Goal: Task Accomplishment & Management: Manage account settings

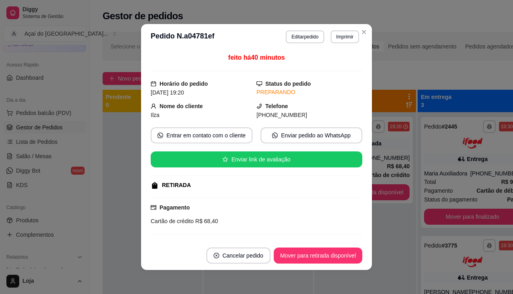
scroll to position [275, 0]
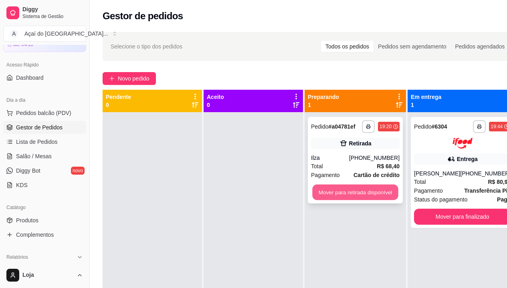
click at [391, 191] on button "Mover para retirada disponível" at bounding box center [355, 193] width 86 height 16
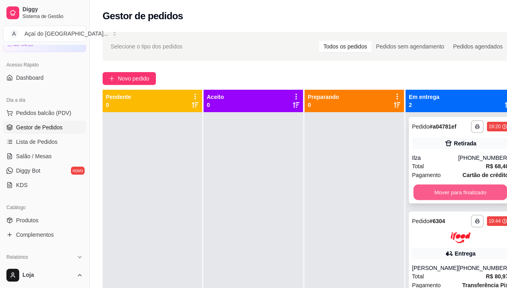
click at [413, 190] on button "Mover para finalizado" at bounding box center [460, 193] width 94 height 16
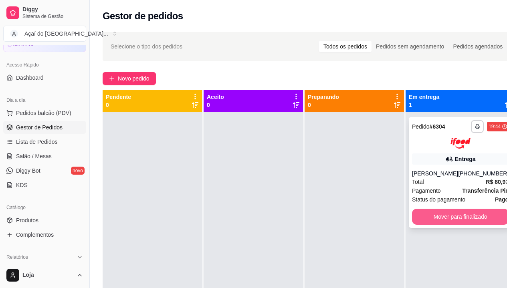
click at [434, 214] on button "Mover para finalizado" at bounding box center [460, 217] width 97 height 16
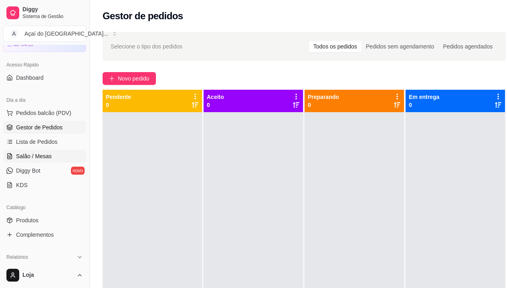
click at [22, 154] on span "Salão / Mesas" at bounding box center [34, 156] width 36 height 8
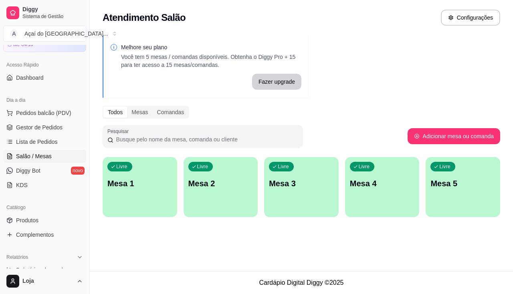
click at [130, 195] on div "Livre Mesa 1" at bounding box center [140, 182] width 74 height 50
click at [248, 202] on div "Livre Mesa 2" at bounding box center [220, 182] width 74 height 50
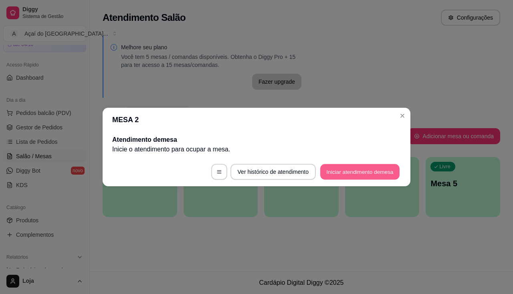
click at [347, 174] on button "Iniciar atendimento de mesa" at bounding box center [359, 172] width 79 height 16
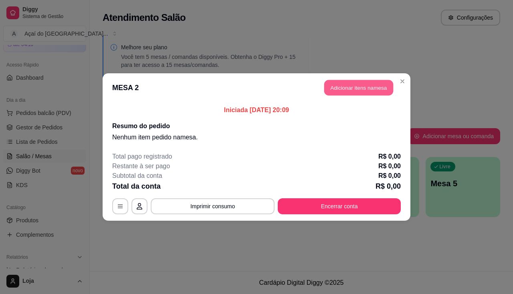
click at [344, 91] on button "Adicionar itens na mesa" at bounding box center [358, 88] width 69 height 16
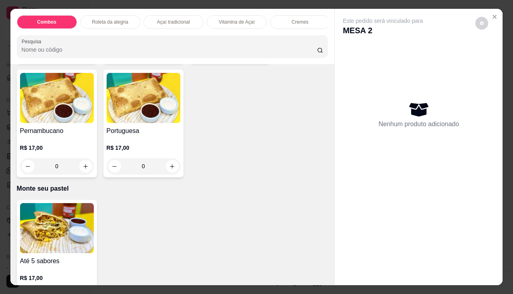
scroll to position [1602, 0]
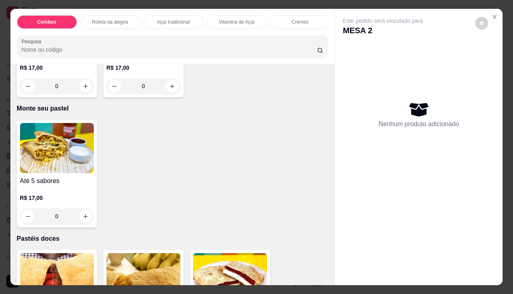
click at [75, 190] on div "R$ 17,00 0" at bounding box center [57, 205] width 74 height 38
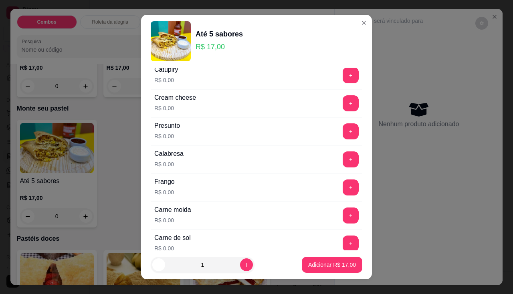
scroll to position [160, 0]
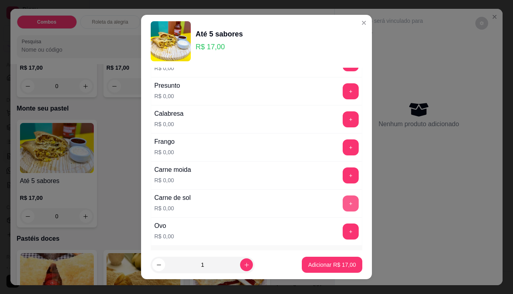
click at [342, 202] on button "+" at bounding box center [350, 203] width 16 height 16
click at [342, 150] on button "+" at bounding box center [350, 147] width 16 height 16
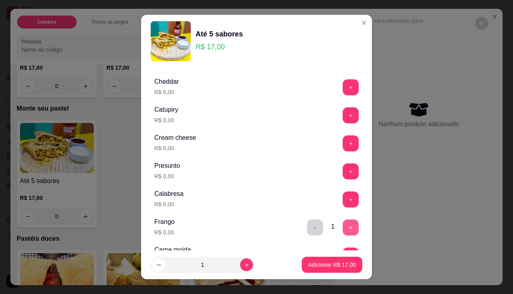
scroll to position [0, 0]
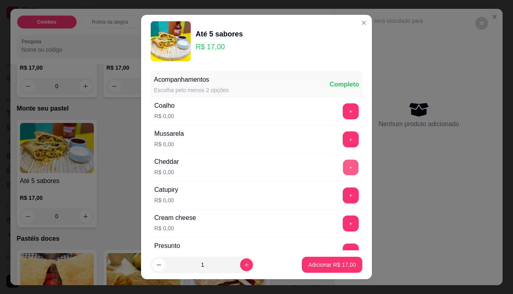
click at [343, 171] on button "+" at bounding box center [351, 167] width 16 height 16
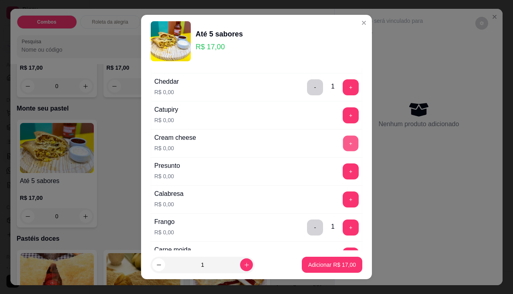
click at [343, 138] on button "+" at bounding box center [351, 143] width 16 height 16
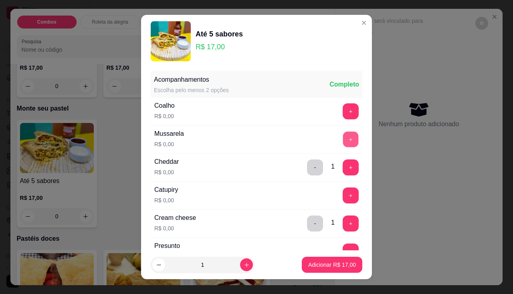
click at [343, 137] on button "+" at bounding box center [351, 139] width 16 height 16
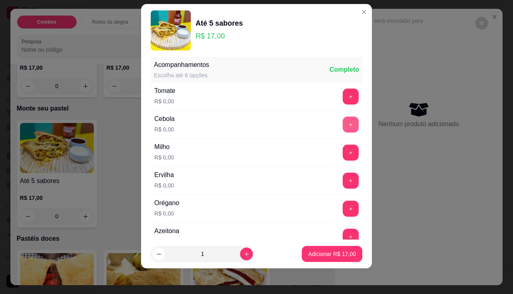
scroll to position [418, 0]
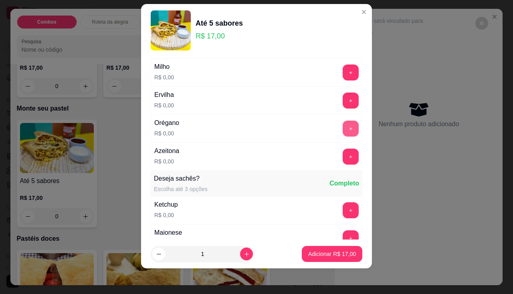
click at [342, 123] on button "+" at bounding box center [350, 129] width 16 height 16
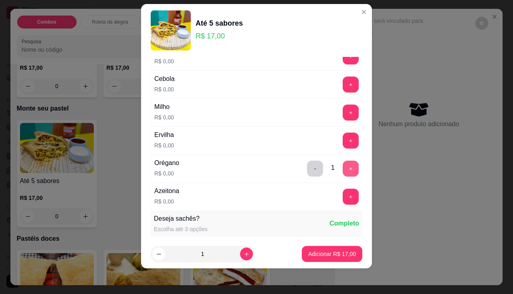
scroll to position [338, 0]
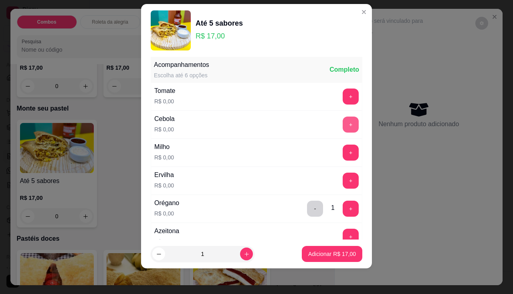
click at [342, 120] on button "+" at bounding box center [350, 125] width 16 height 16
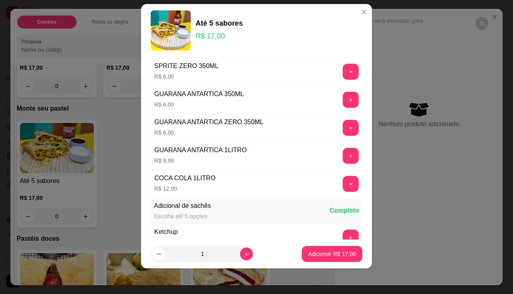
scroll to position [878, 0]
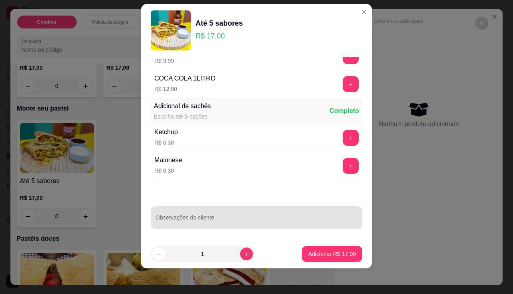
click at [233, 215] on div at bounding box center [256, 217] width 202 height 16
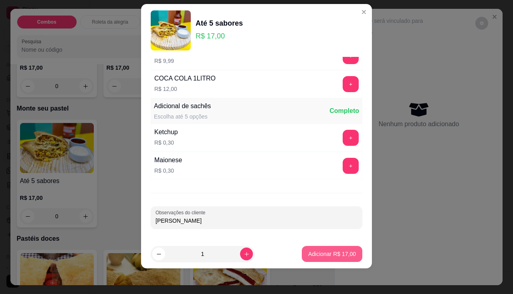
type input "[PERSON_NAME]"
click at [302, 249] on button "Adicionar R$ 17,00" at bounding box center [332, 254] width 60 height 16
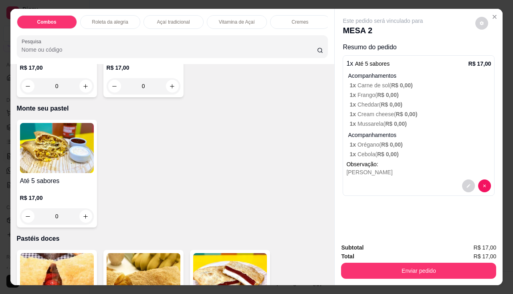
click at [49, 170] on img at bounding box center [57, 148] width 74 height 50
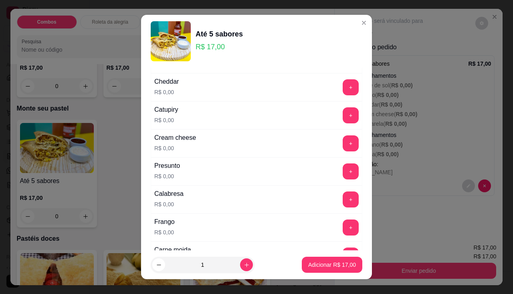
scroll to position [120, 0]
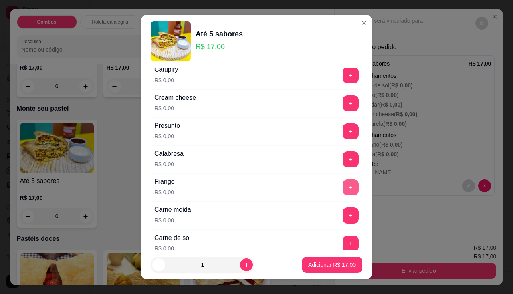
click at [342, 183] on button "+" at bounding box center [350, 187] width 16 height 16
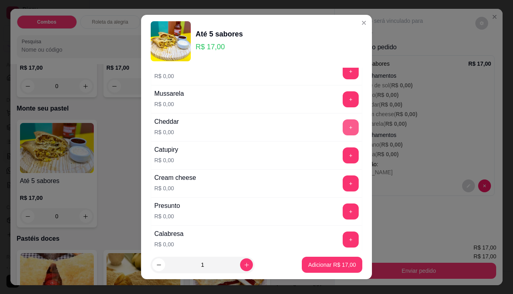
scroll to position [0, 0]
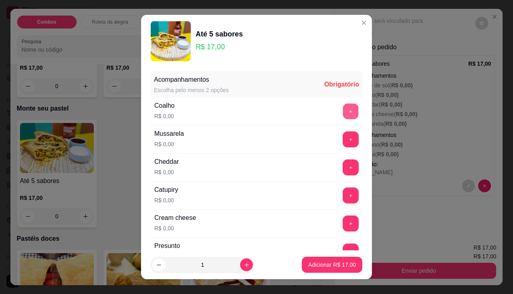
click at [343, 106] on button "+" at bounding box center [351, 111] width 16 height 16
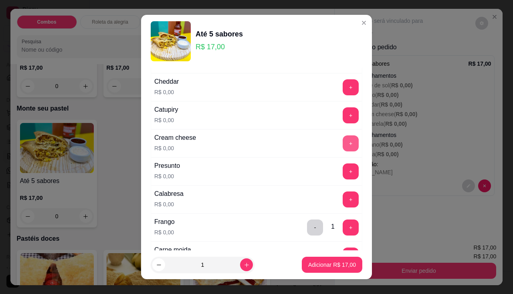
scroll to position [160, 0]
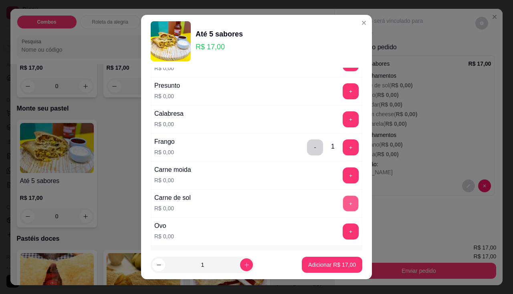
click at [343, 206] on button "+" at bounding box center [351, 203] width 16 height 16
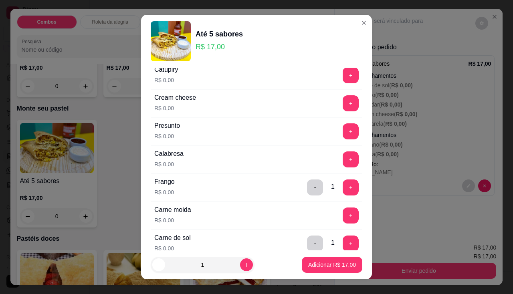
scroll to position [80, 0]
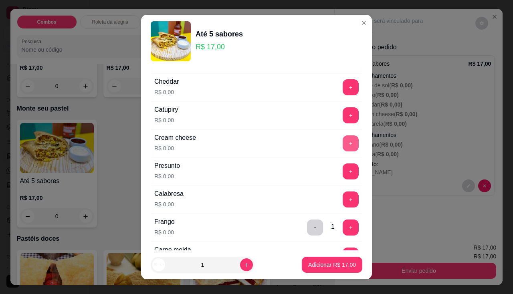
click at [342, 142] on button "+" at bounding box center [350, 143] width 16 height 16
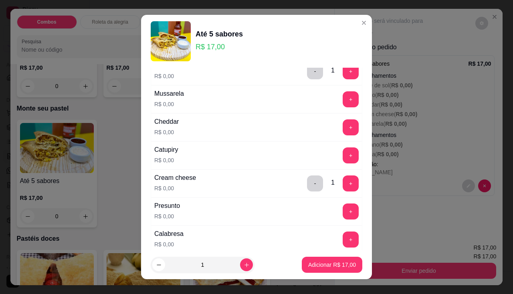
scroll to position [0, 0]
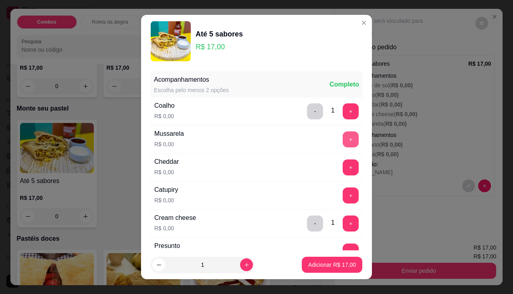
click at [342, 141] on button "+" at bounding box center [350, 139] width 16 height 16
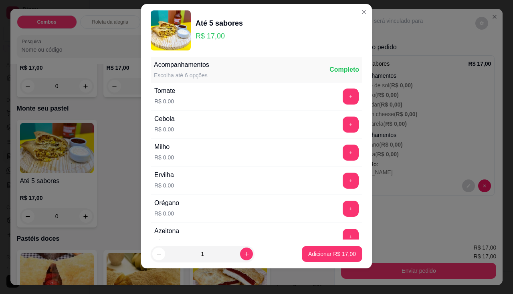
scroll to position [258, 0]
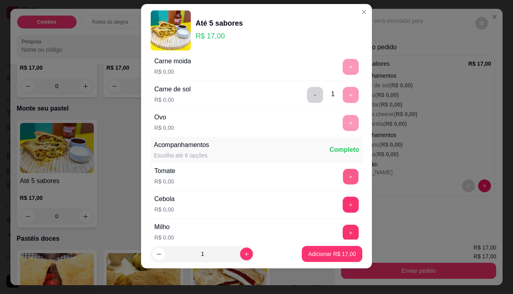
click at [343, 172] on button "+" at bounding box center [351, 177] width 16 height 16
click at [342, 210] on button "+" at bounding box center [350, 205] width 16 height 16
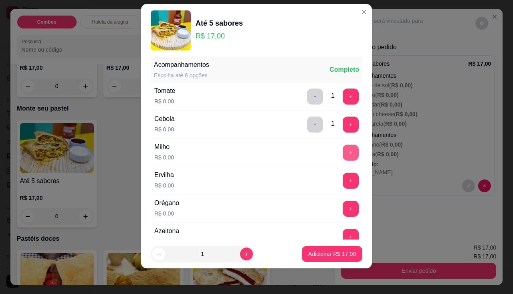
click at [342, 151] on button "+" at bounding box center [350, 153] width 16 height 16
click at [343, 174] on button "+" at bounding box center [351, 181] width 16 height 16
click at [339, 201] on div "+" at bounding box center [350, 209] width 22 height 16
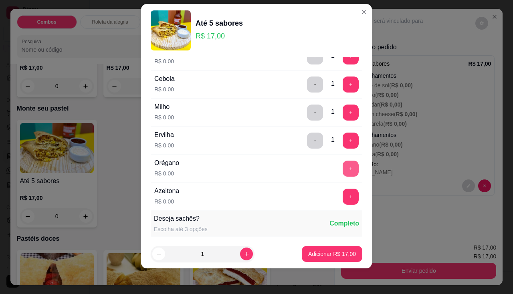
click at [342, 171] on button "+" at bounding box center [350, 169] width 16 height 16
click at [342, 199] on button "+" at bounding box center [350, 197] width 16 height 16
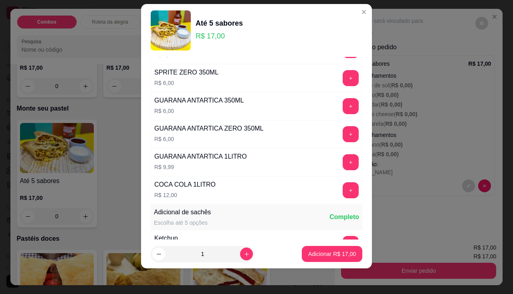
scroll to position [878, 0]
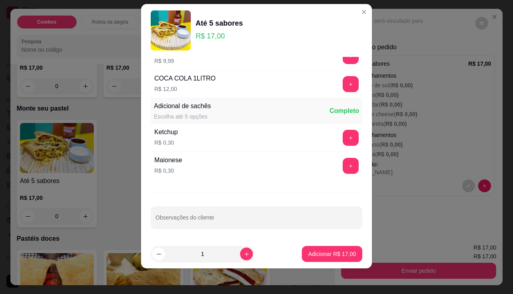
click at [189, 225] on div at bounding box center [256, 217] width 202 height 16
type input "[PERSON_NAME]"
click at [338, 253] on p "Adicionar R$ 17,00" at bounding box center [332, 254] width 46 height 8
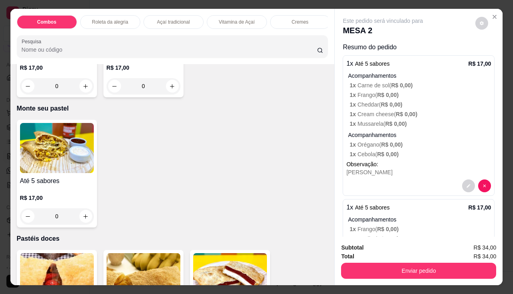
click at [41, 163] on img at bounding box center [57, 148] width 74 height 50
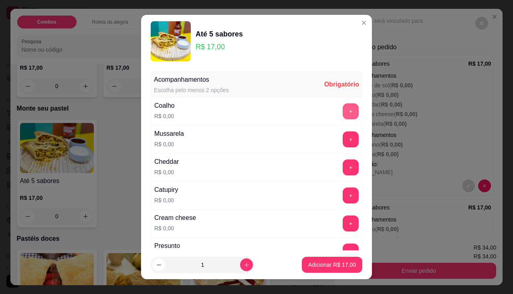
click at [342, 113] on button "+" at bounding box center [350, 111] width 16 height 16
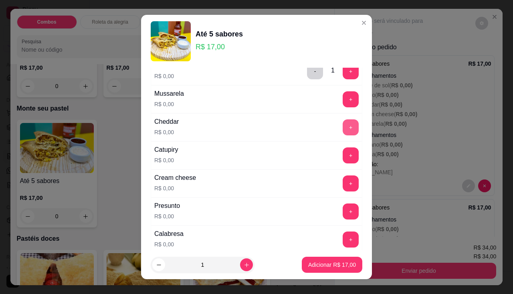
click at [342, 125] on button "+" at bounding box center [350, 127] width 16 height 16
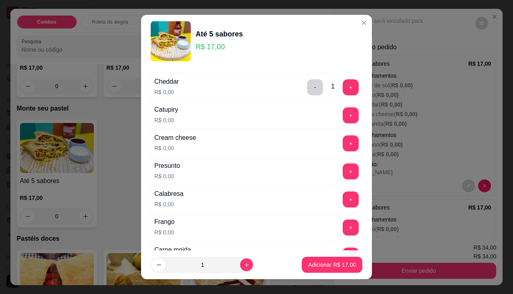
scroll to position [120, 0]
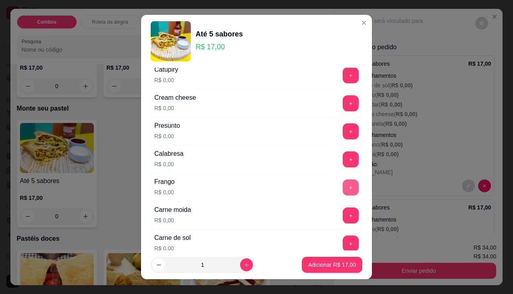
click at [342, 183] on button "+" at bounding box center [350, 187] width 16 height 16
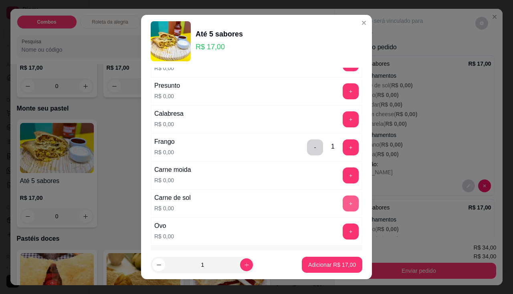
click at [342, 199] on button "+" at bounding box center [350, 203] width 16 height 16
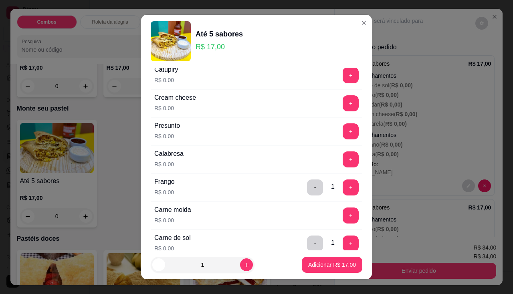
scroll to position [80, 0]
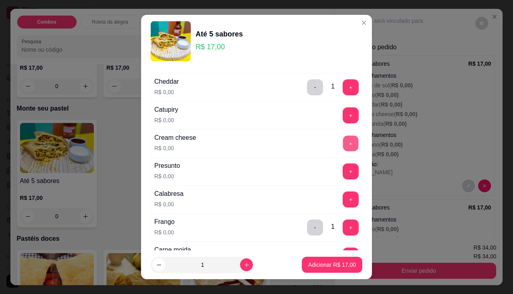
click at [343, 138] on button "+" at bounding box center [351, 143] width 16 height 16
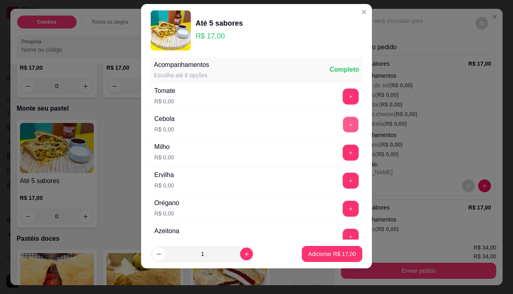
click at [343, 127] on button "+" at bounding box center [351, 125] width 16 height 16
click at [342, 154] on button "+" at bounding box center [350, 153] width 16 height 16
click at [342, 181] on button "+" at bounding box center [350, 181] width 16 height 16
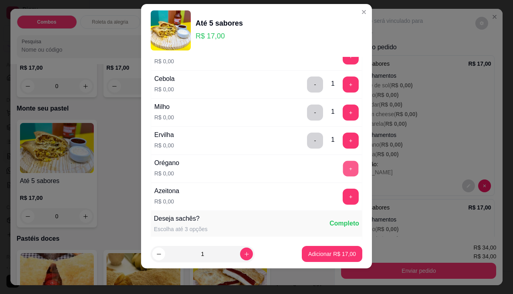
click at [343, 174] on button "+" at bounding box center [351, 169] width 16 height 16
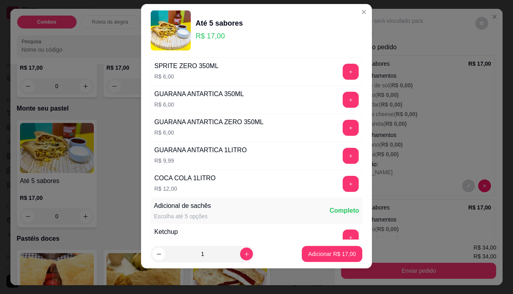
scroll to position [878, 0]
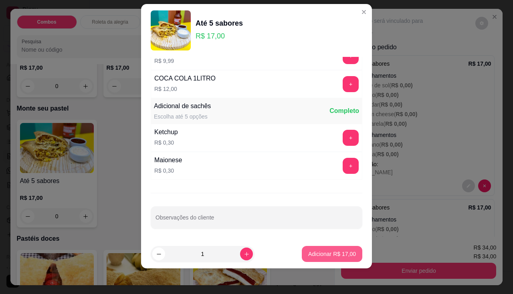
click at [325, 247] on button "Adicionar R$ 17,00" at bounding box center [332, 254] width 60 height 16
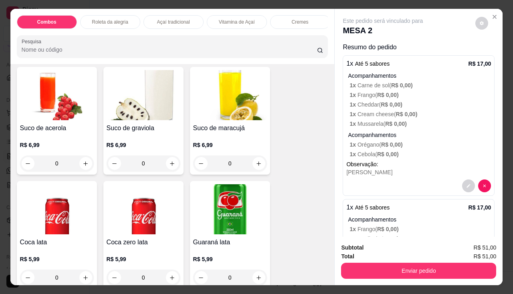
scroll to position [2323, 0]
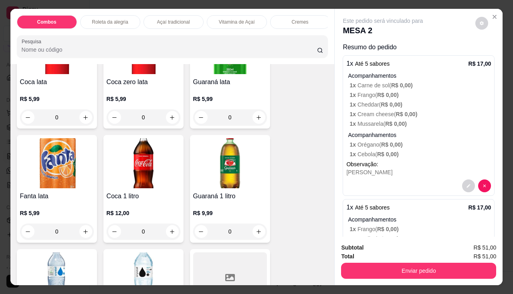
click at [152, 182] on img at bounding box center [144, 163] width 74 height 50
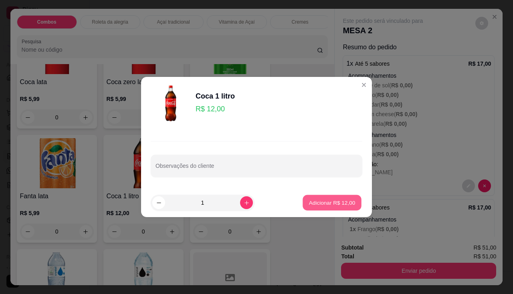
click at [319, 201] on p "Adicionar R$ 12,00" at bounding box center [332, 203] width 46 height 8
type input "1"
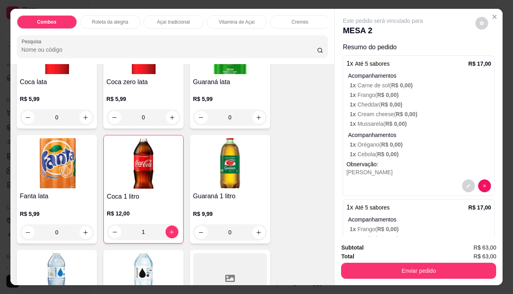
click at [359, 261] on div "Enviar pedido" at bounding box center [418, 270] width 155 height 18
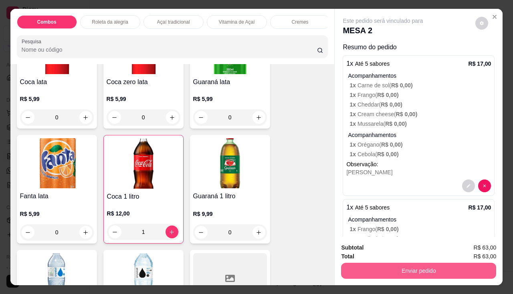
click at [359, 265] on button "Enviar pedido" at bounding box center [418, 271] width 155 height 16
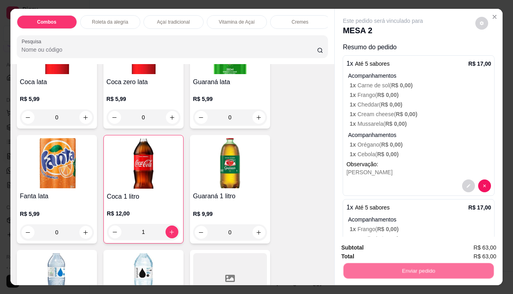
click at [359, 245] on button "Não registrar e enviar pedido" at bounding box center [391, 248] width 83 height 15
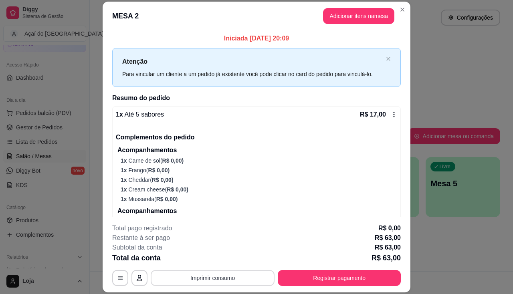
click at [219, 277] on button "Imprimir consumo" at bounding box center [213, 278] width 124 height 16
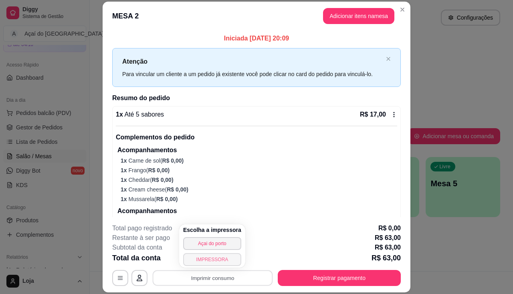
click at [219, 262] on button "IMPRESSORA" at bounding box center [212, 259] width 58 height 13
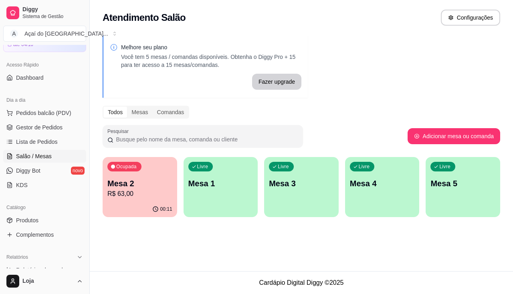
click at [241, 191] on div "Livre Mesa 1" at bounding box center [220, 182] width 74 height 50
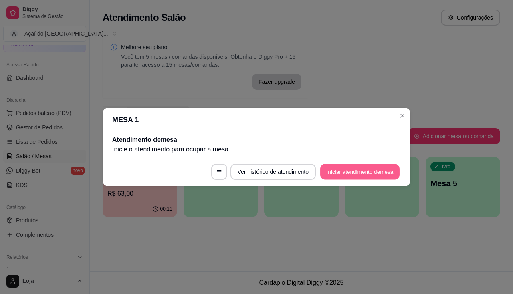
click at [364, 167] on button "Iniciar atendimento de mesa" at bounding box center [359, 172] width 79 height 16
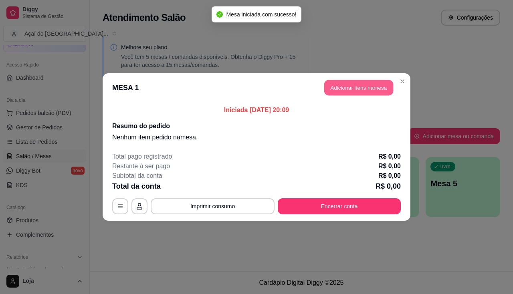
click at [342, 90] on button "Adicionar itens na mesa" at bounding box center [358, 88] width 69 height 16
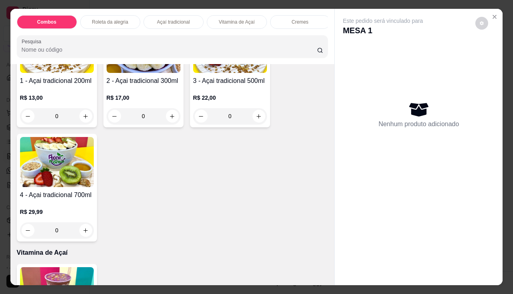
scroll to position [441, 0]
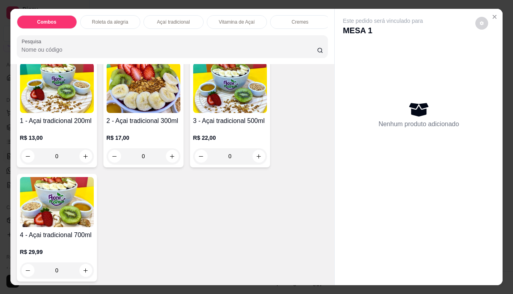
click at [131, 119] on h4 "2 - Açai tradicional 300ml" at bounding box center [144, 121] width 74 height 10
click at [66, 107] on img at bounding box center [57, 88] width 74 height 50
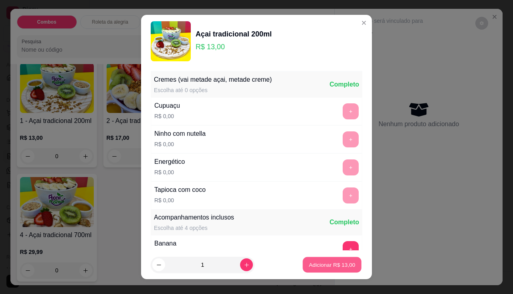
click at [314, 258] on button "Adicionar R$ 13,00" at bounding box center [331, 265] width 59 height 16
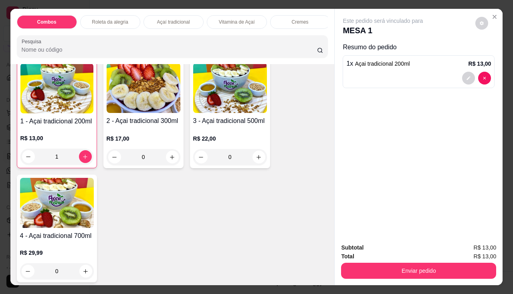
scroll to position [441, 0]
click at [465, 72] on button "decrease-product-quantity" at bounding box center [468, 78] width 12 height 12
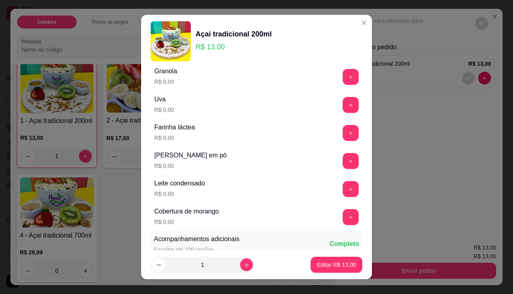
scroll to position [160, 0]
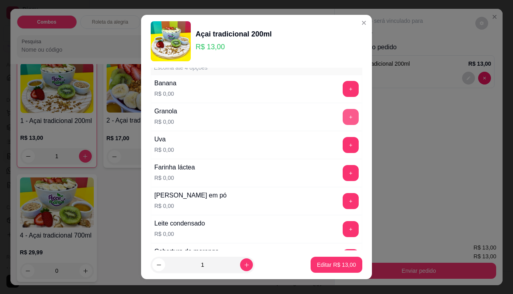
click at [342, 116] on button "+" at bounding box center [350, 117] width 16 height 16
click at [328, 273] on footer "1 Editar R$ 13,00" at bounding box center [256, 264] width 231 height 29
click at [330, 265] on p "Editar R$ 13,00" at bounding box center [336, 265] width 39 height 8
type input "0"
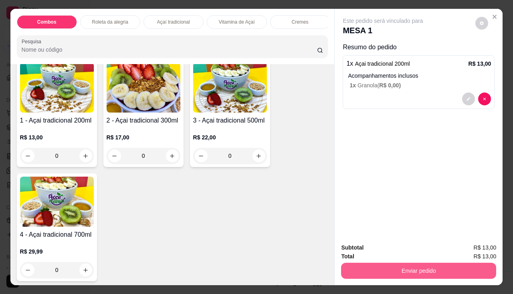
scroll to position [441, 0]
click at [389, 265] on button "Enviar pedido" at bounding box center [418, 271] width 155 height 16
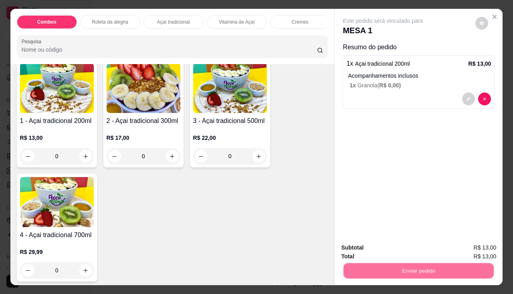
click at [390, 243] on button "Não registrar e enviar pedido" at bounding box center [391, 248] width 83 height 15
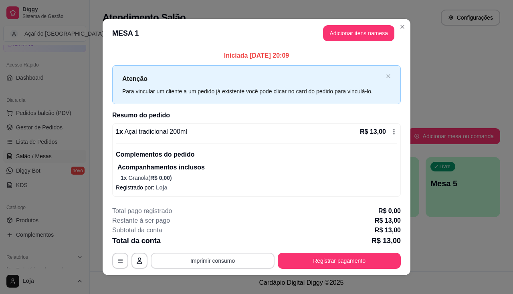
click at [204, 261] on button "Imprimir consumo" at bounding box center [213, 261] width 124 height 16
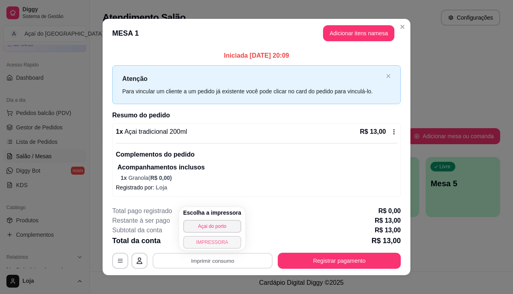
click at [208, 247] on button "IMPRESSORA" at bounding box center [212, 242] width 58 height 13
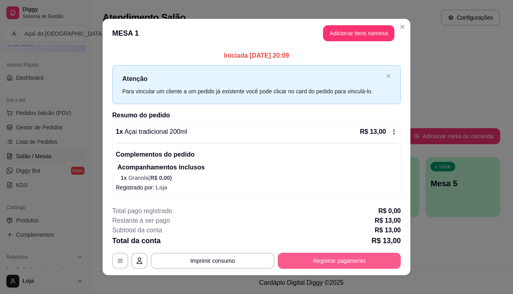
click at [356, 263] on button "Registrar pagamento" at bounding box center [339, 261] width 123 height 16
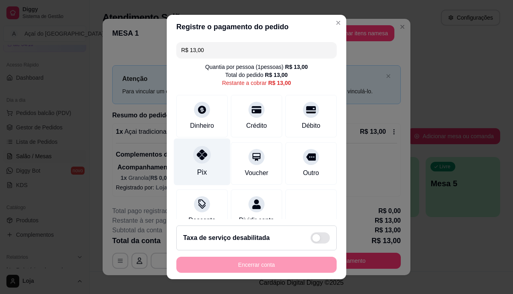
click at [200, 160] on div at bounding box center [202, 155] width 18 height 18
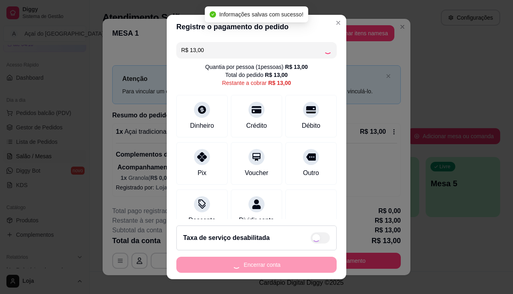
type input "R$ 0,00"
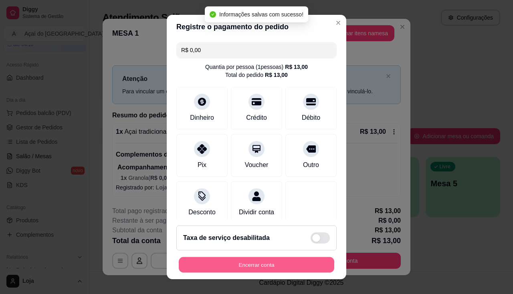
click at [237, 268] on button "Encerrar conta" at bounding box center [256, 265] width 155 height 16
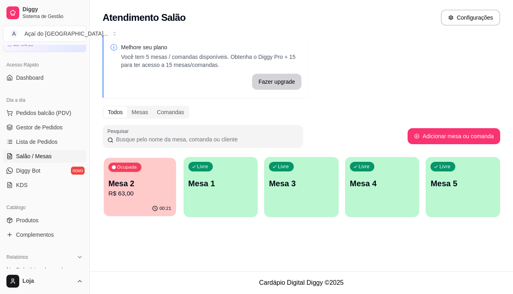
click at [118, 187] on p "Mesa 2" at bounding box center [139, 183] width 63 height 11
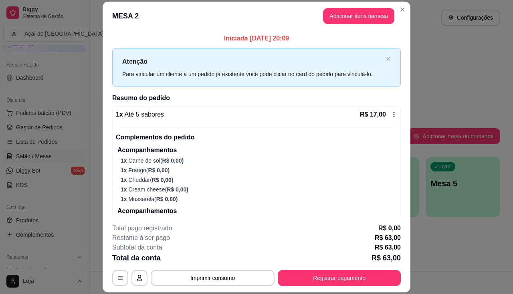
click at [185, 155] on p "Acompanhamentos" at bounding box center [257, 150] width 280 height 10
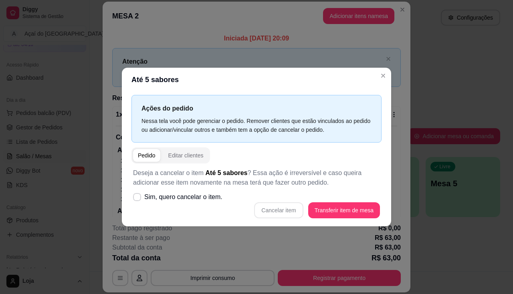
click at [122, 203] on div "Ações do pedido Nessa tela você pode gerenciar o pedido. Remover clientes que e…" at bounding box center [256, 159] width 269 height 135
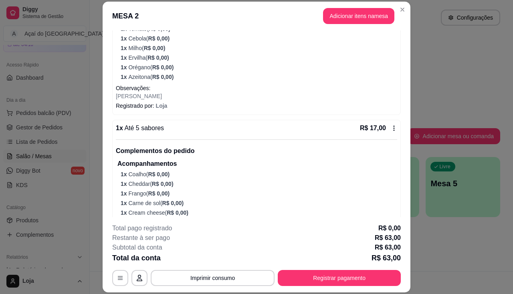
scroll to position [462, 0]
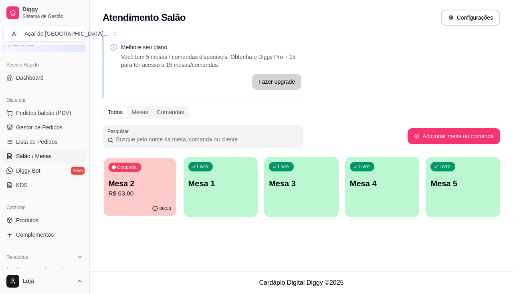
click at [134, 186] on p "Mesa 2" at bounding box center [139, 183] width 63 height 11
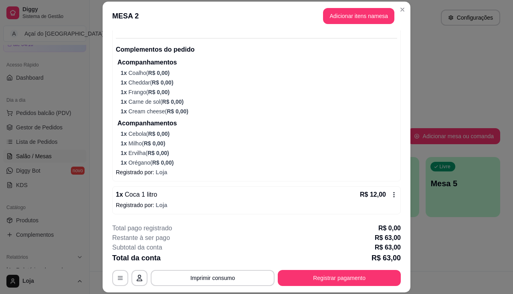
click at [280, 236] on div "Restante à ser pago R$ 63,00" at bounding box center [256, 238] width 288 height 10
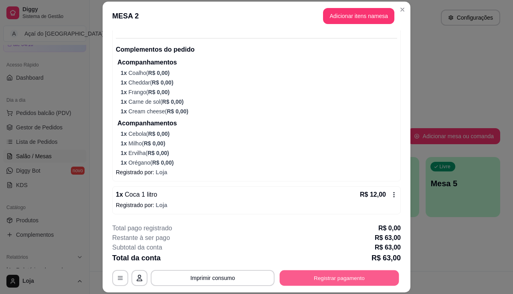
click at [350, 273] on button "Registrar pagamento" at bounding box center [339, 278] width 119 height 16
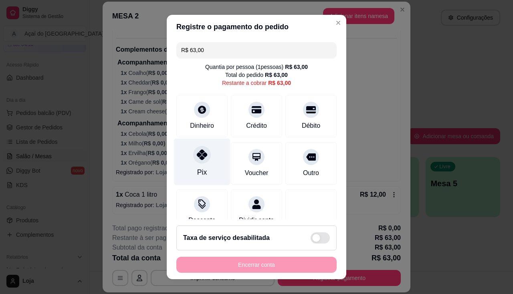
click at [205, 167] on div "Pix" at bounding box center [202, 161] width 56 height 47
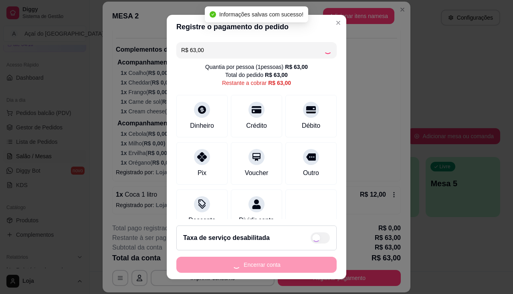
type input "R$ 0,00"
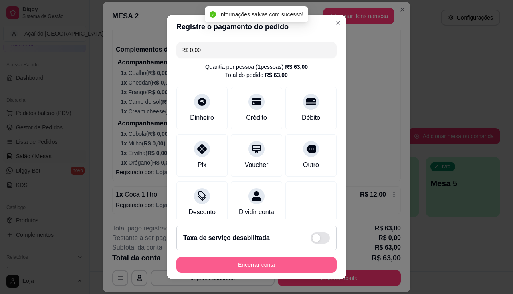
click at [250, 257] on button "Encerrar conta" at bounding box center [256, 265] width 160 height 16
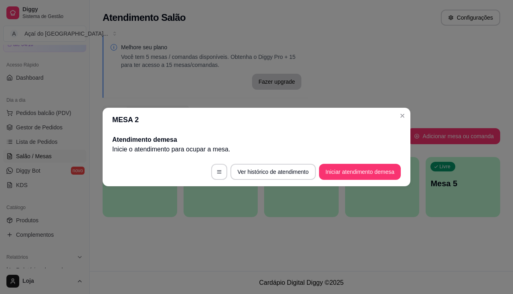
scroll to position [0, 0]
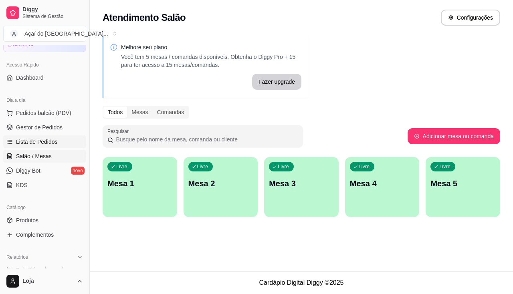
click at [29, 139] on span "Lista de Pedidos" at bounding box center [37, 142] width 42 height 8
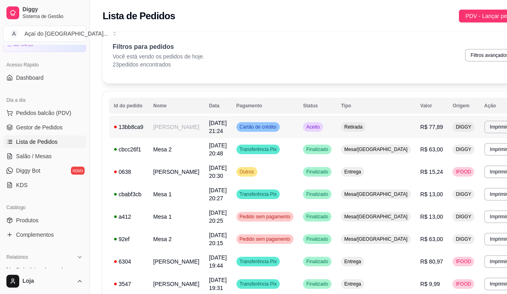
click at [175, 127] on td "[PERSON_NAME]" at bounding box center [176, 127] width 56 height 22
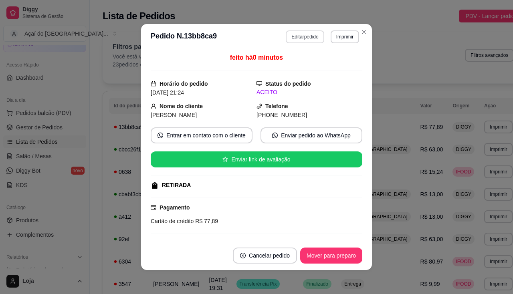
click at [287, 32] on button "Editar pedido" at bounding box center [305, 36] width 38 height 13
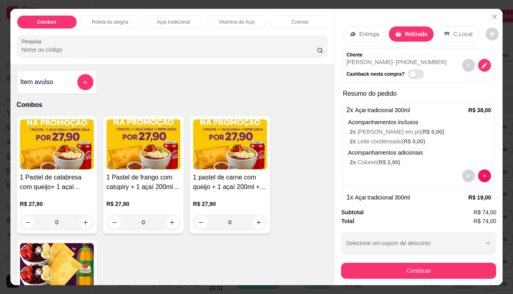
click at [352, 35] on div "Entrega" at bounding box center [363, 33] width 43 height 15
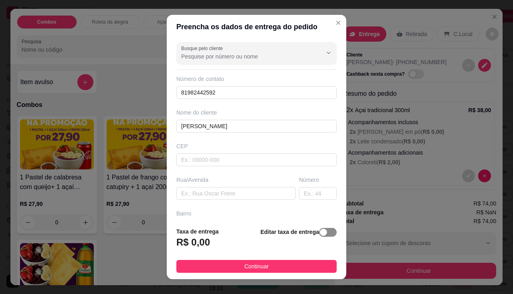
click at [320, 236] on span "button" at bounding box center [328, 232] width 18 height 9
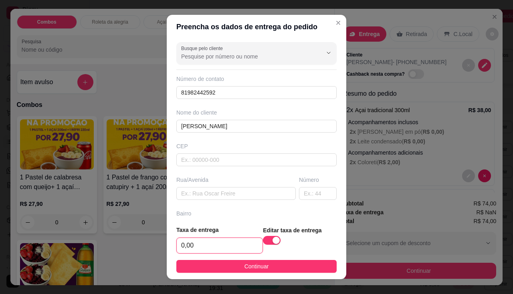
click at [218, 246] on input "0,00" at bounding box center [220, 245] width 86 height 15
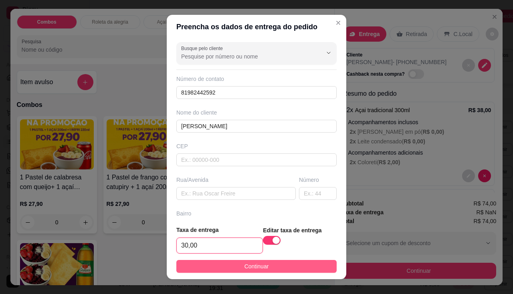
type input "30,00"
click at [215, 268] on button "Continuar" at bounding box center [256, 266] width 160 height 13
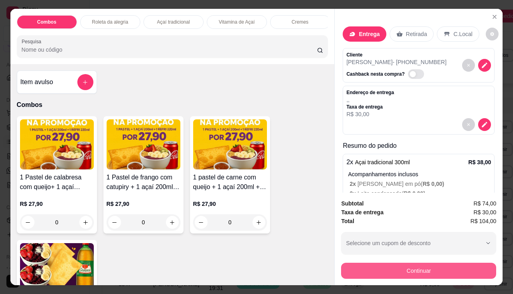
click at [378, 267] on button "Continuar" at bounding box center [418, 271] width 155 height 16
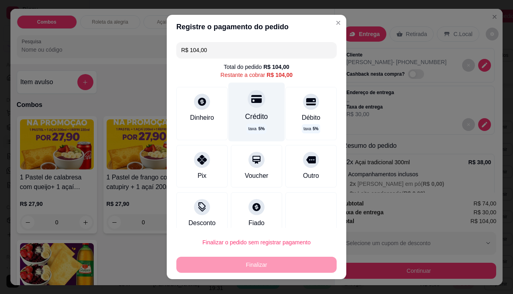
click at [257, 111] on div "Crédito taxa 5 %" at bounding box center [256, 111] width 56 height 58
type input "R$ 0,00"
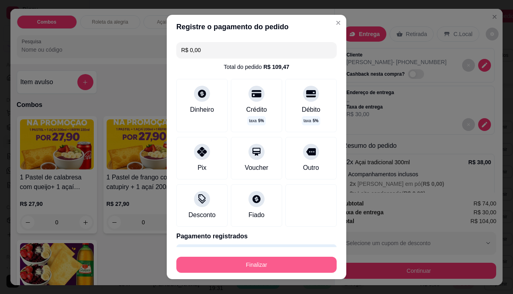
click at [269, 256] on div "Finalizar" at bounding box center [256, 262] width 160 height 19
click at [269, 260] on button "Finalizar" at bounding box center [256, 265] width 155 height 16
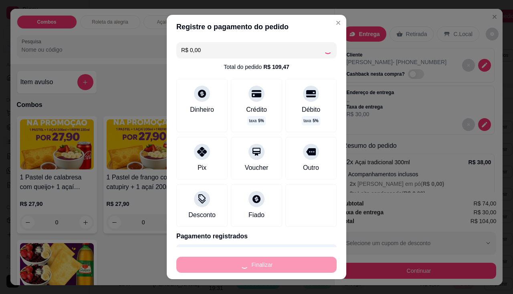
type input "0"
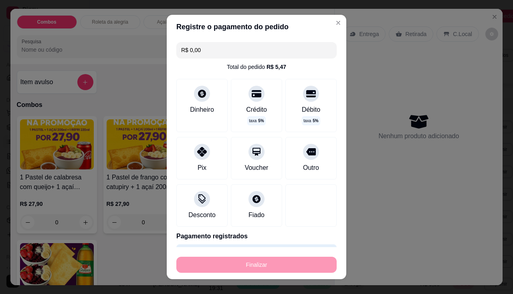
type input "-R$ 104,00"
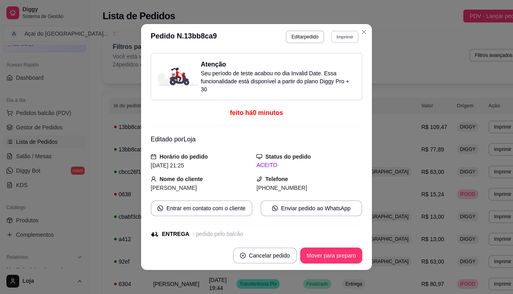
click at [338, 37] on button "Imprimir" at bounding box center [345, 36] width 28 height 12
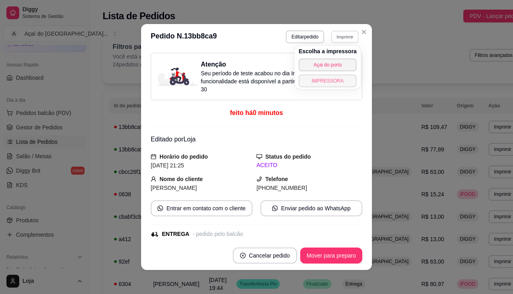
click at [341, 79] on button "IMPRESSORA" at bounding box center [327, 80] width 58 height 13
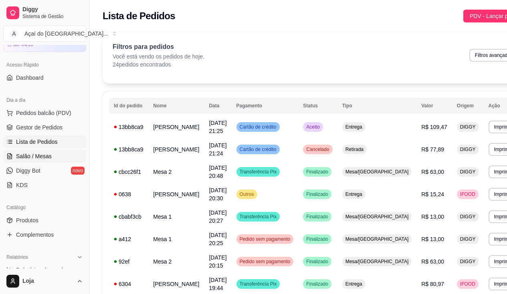
click at [38, 157] on span "Salão / Mesas" at bounding box center [34, 156] width 36 height 8
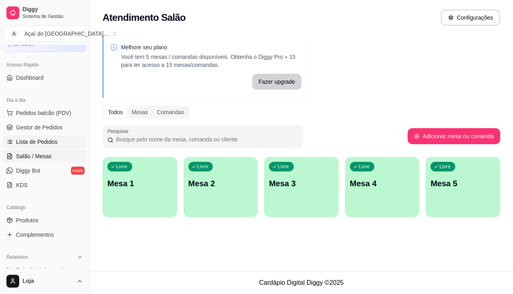
click at [47, 142] on span "Lista de Pedidos" at bounding box center [37, 142] width 42 height 8
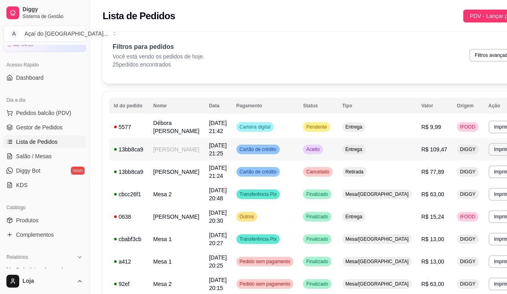
click at [185, 155] on td "[PERSON_NAME]" at bounding box center [176, 149] width 56 height 22
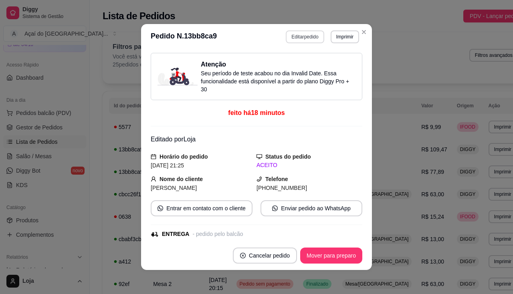
click at [307, 40] on button "Editar pedido" at bounding box center [305, 36] width 38 height 13
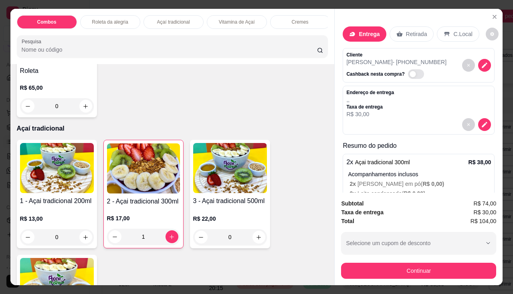
scroll to position [400, 0]
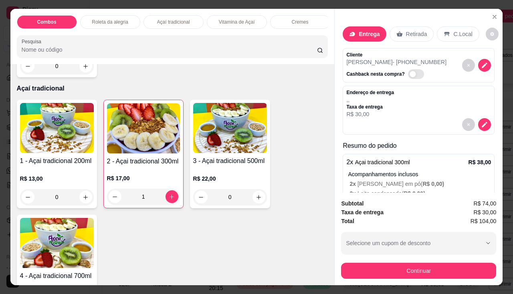
click at [130, 158] on div "2 - Açai tradicional 300ml R$ 17,00 1" at bounding box center [143, 154] width 80 height 109
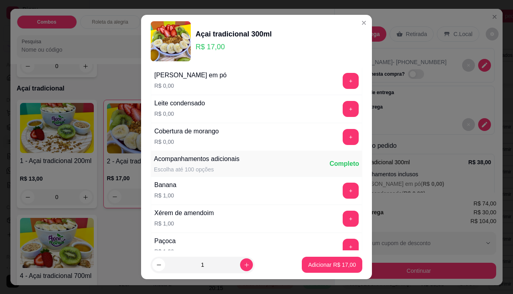
scroll to position [200, 0]
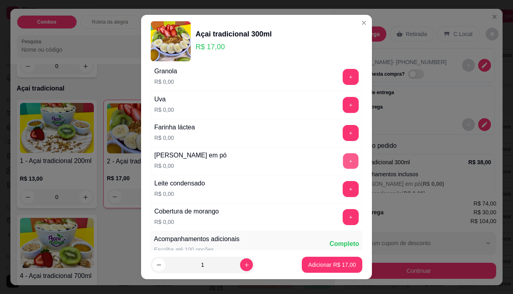
click at [343, 165] on button "+" at bounding box center [351, 161] width 16 height 16
click at [343, 193] on button "+" at bounding box center [351, 189] width 16 height 16
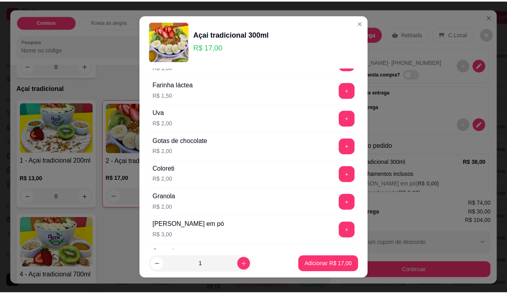
scroll to position [561, 0]
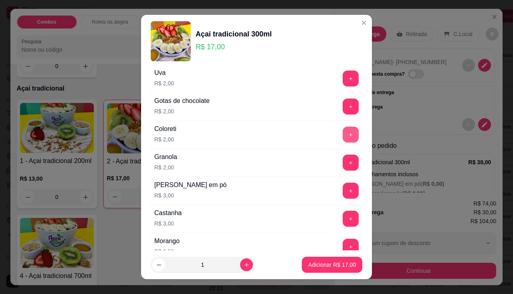
click at [342, 139] on button "+" at bounding box center [350, 135] width 16 height 16
click at [324, 270] on button "Adicionar R$ 19,00" at bounding box center [332, 265] width 60 height 16
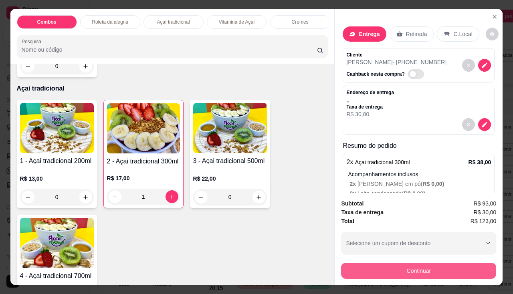
click at [374, 263] on button "Continuar" at bounding box center [418, 271] width 155 height 16
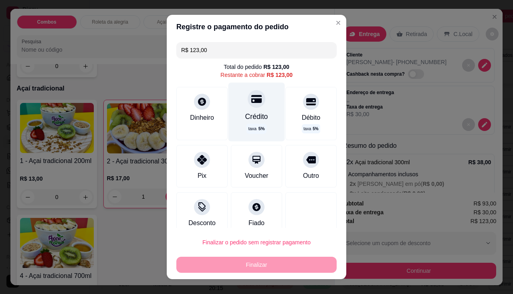
click at [245, 121] on div "Crédito" at bounding box center [256, 116] width 23 height 10
type input "R$ 0,00"
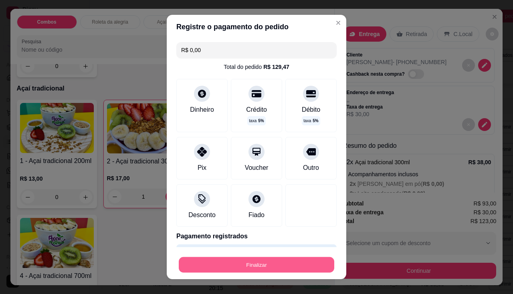
click at [263, 258] on button "Finalizar" at bounding box center [256, 265] width 155 height 16
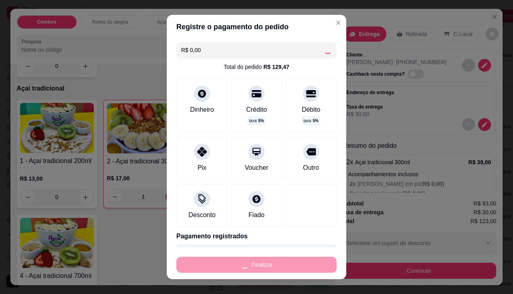
type input "0"
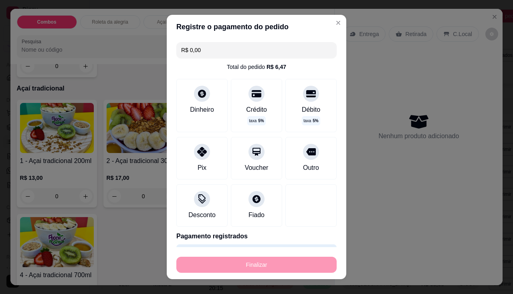
type input "-R$ 123,00"
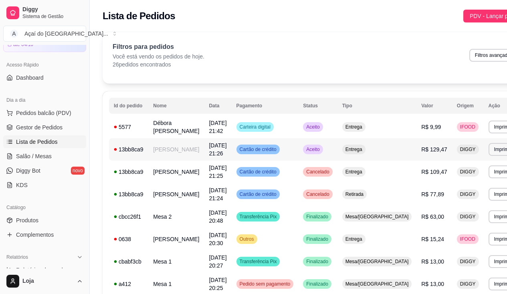
click at [181, 150] on td "[PERSON_NAME]" at bounding box center [176, 149] width 56 height 22
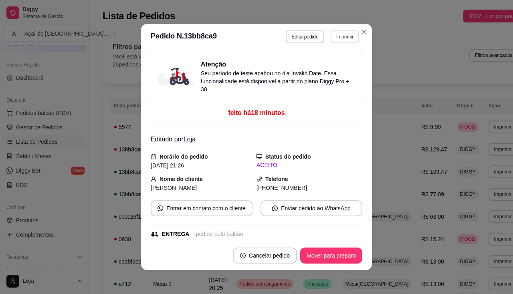
click at [342, 39] on button "Imprimir" at bounding box center [344, 36] width 28 height 13
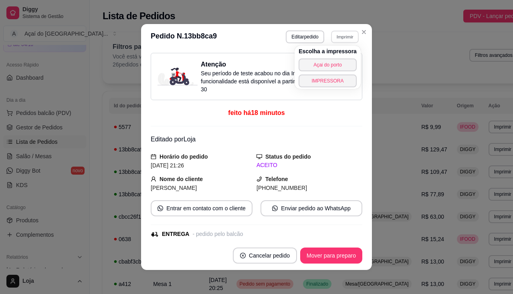
click at [337, 74] on div "Escolha a impressora Açai do porto IMPRESSORA" at bounding box center [327, 67] width 66 height 43
click at [336, 83] on button "IMPRESSORA" at bounding box center [327, 80] width 58 height 13
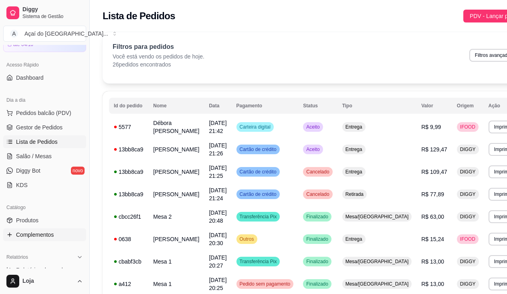
click at [44, 237] on span "Complementos" at bounding box center [35, 235] width 38 height 8
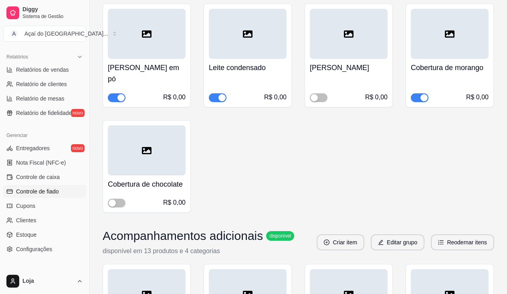
scroll to position [122, 0]
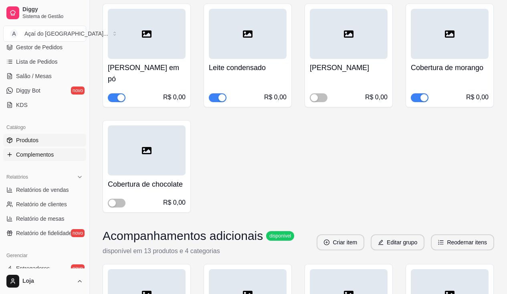
click at [48, 135] on link "Produtos" at bounding box center [44, 140] width 83 height 13
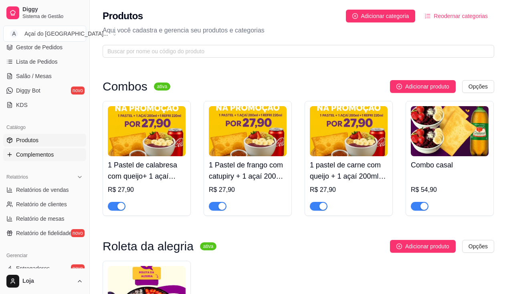
click at [45, 156] on span "Complementos" at bounding box center [35, 155] width 38 height 8
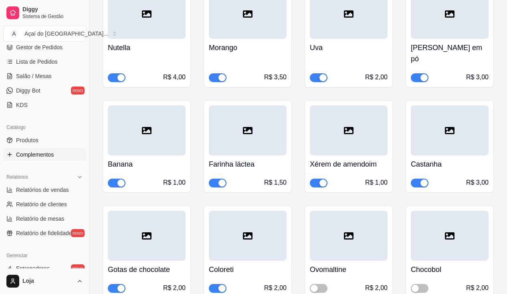
scroll to position [841, 0]
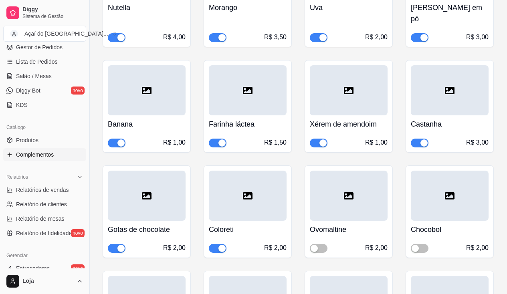
click at [220, 245] on div "button" at bounding box center [221, 248] width 7 height 7
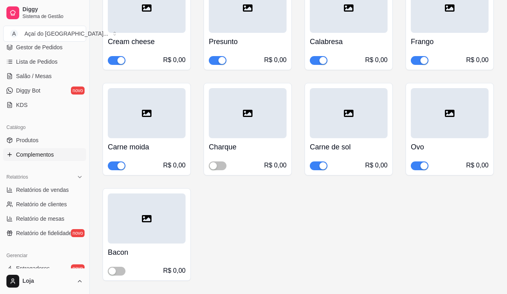
scroll to position [3284, 0]
